Goal: Task Accomplishment & Management: Complete application form

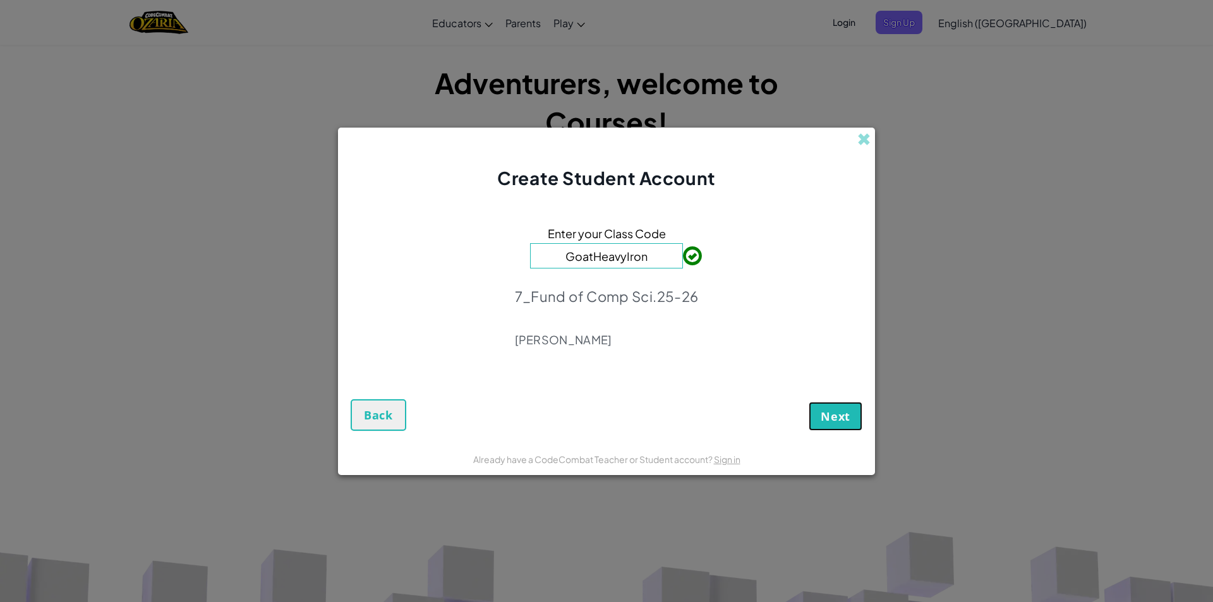
click at [839, 421] on span "Next" at bounding box center [835, 416] width 30 height 15
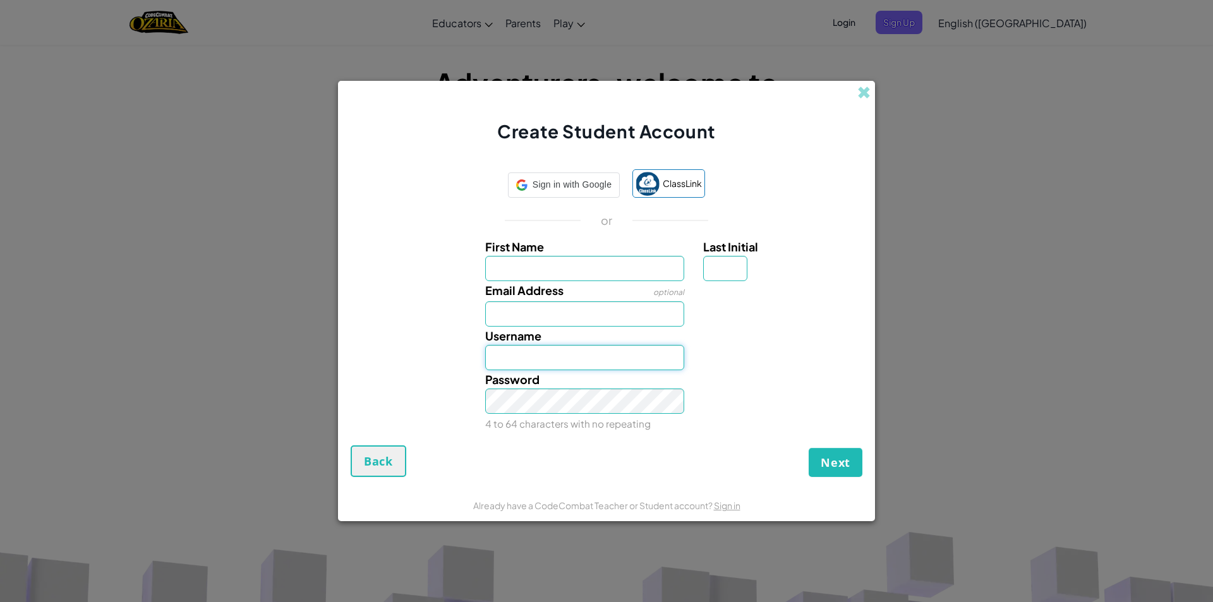
type input "GaelB"
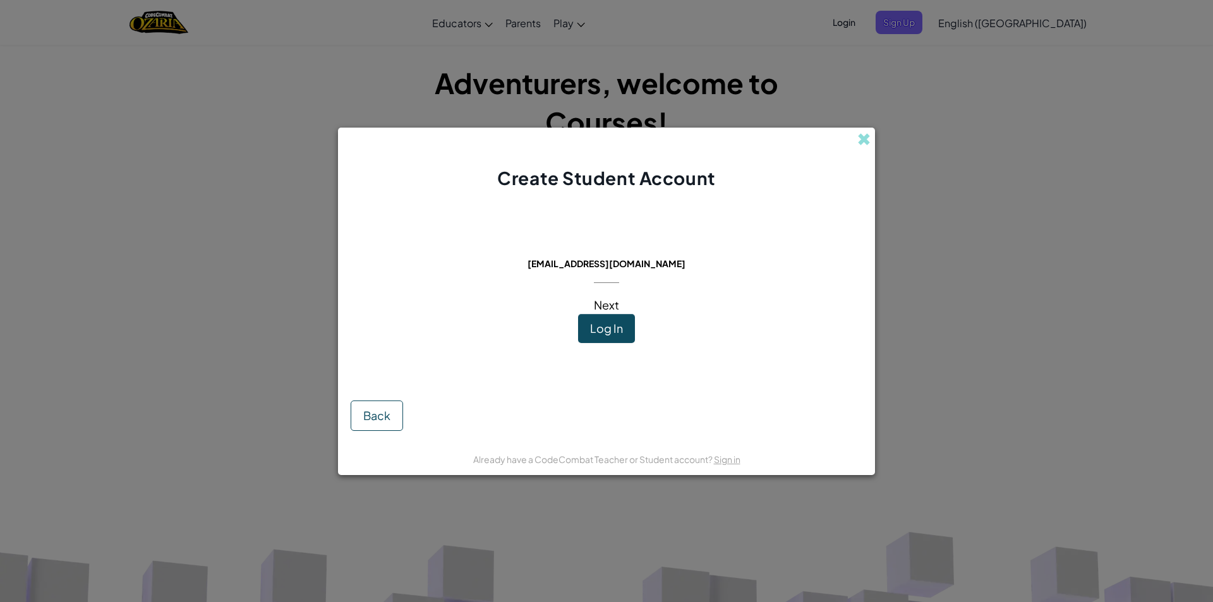
click at [871, 135] on div "Create Student Account" at bounding box center [606, 159] width 537 height 63
click at [863, 138] on span at bounding box center [863, 139] width 13 height 13
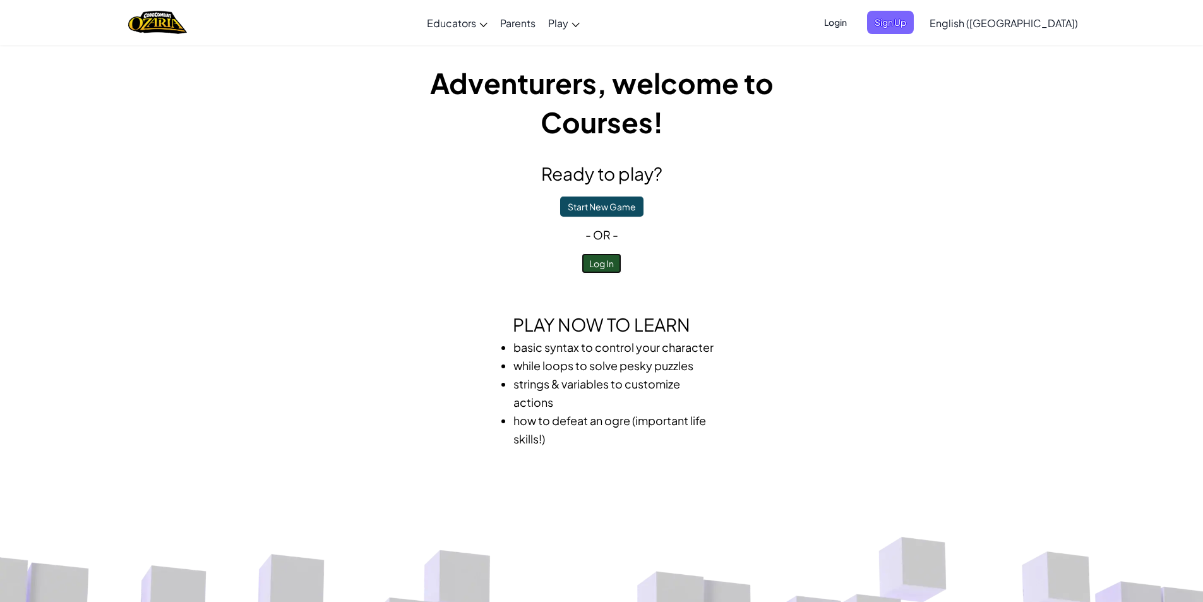
click at [601, 264] on button "Log In" at bounding box center [602, 263] width 40 height 20
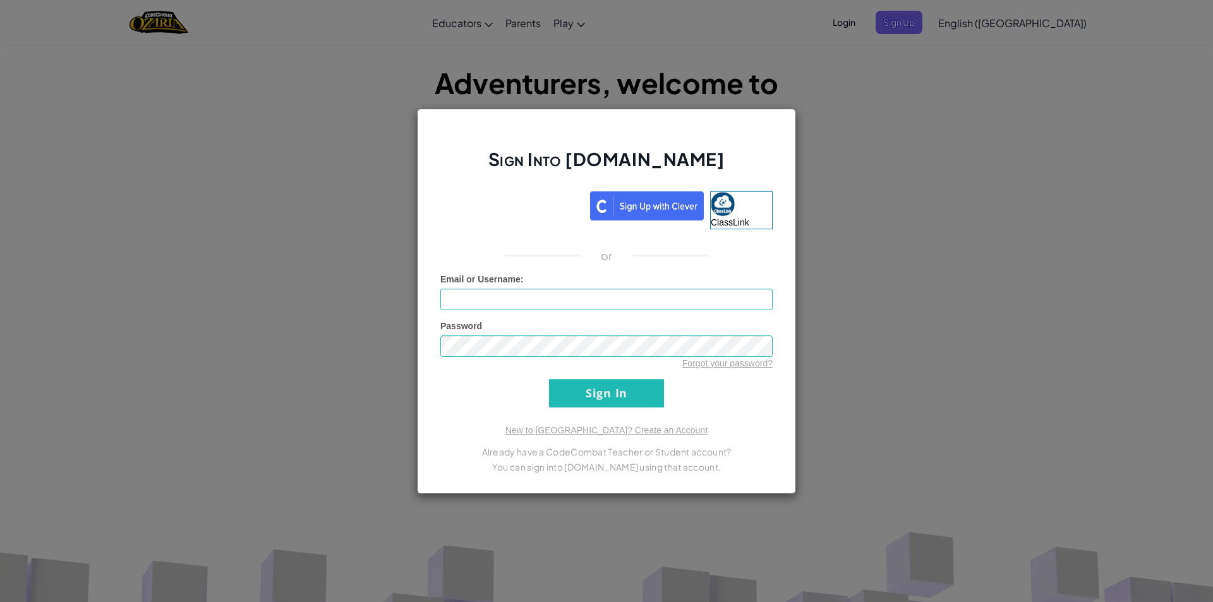
type input "GaelB"
